Goal: Task Accomplishment & Management: Manage account settings

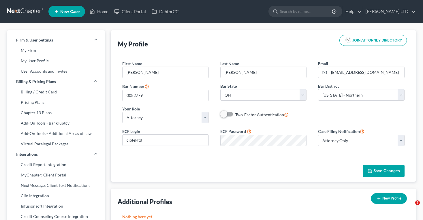
select select "36"
select select "61"
select select "attorney"
select select "0"
click at [28, 13] on link at bounding box center [25, 11] width 37 height 10
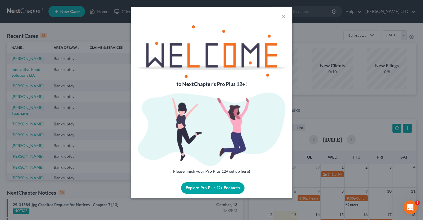
click at [200, 193] on button "Explore Pro Plus 12+ Features" at bounding box center [213, 188] width 64 height 12
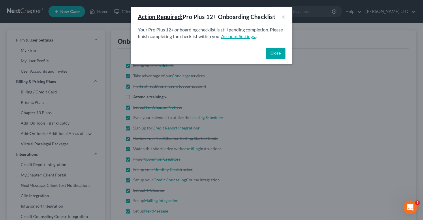
click at [230, 37] on link "Account Settings." at bounding box center [238, 35] width 35 height 5
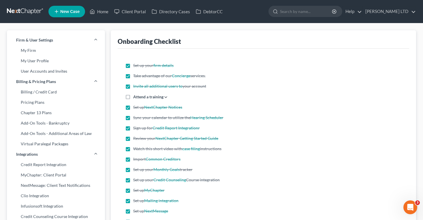
click at [133, 97] on label "Attend a training Register for the next live training on July 10, 2020 View a r…" at bounding box center [150, 97] width 35 height 6
click at [136, 97] on input "Attend a training Register for the next live training on July 10, 2020 View a r…" at bounding box center [138, 96] width 4 height 4
checkbox input "true"
click at [117, 96] on div "Onboarding Checklist Set up your firm details Take advantage of our Concierge s…" at bounding box center [264, 134] width 306 height 208
